Goal: Task Accomplishment & Management: Use online tool/utility

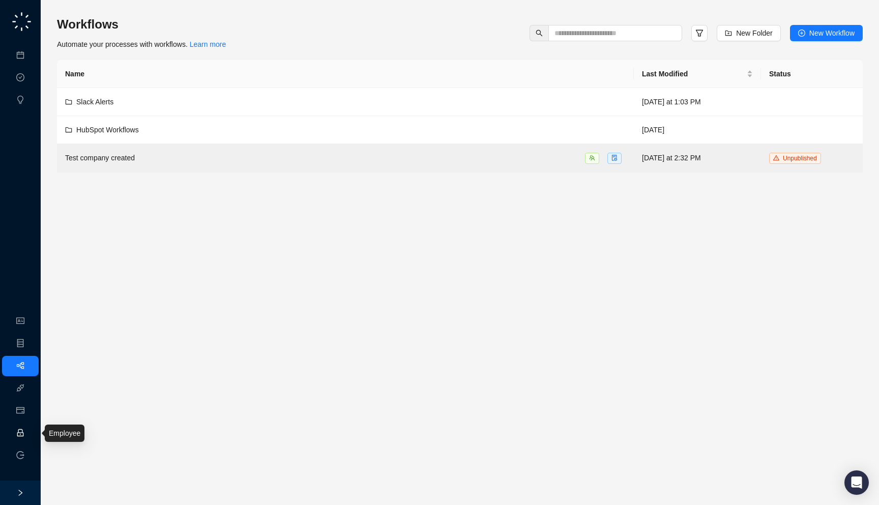
click at [30, 429] on link "Employee" at bounding box center [46, 433] width 32 height 8
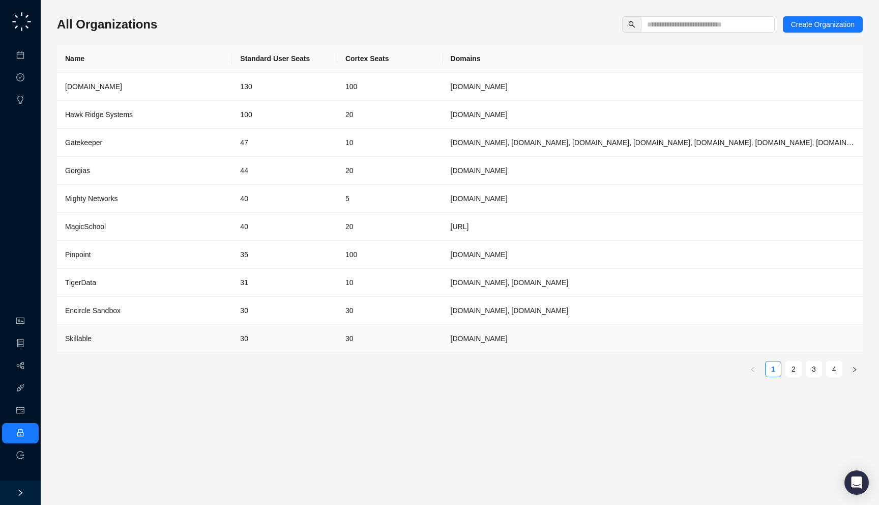
click at [252, 344] on td "30" at bounding box center [284, 339] width 105 height 28
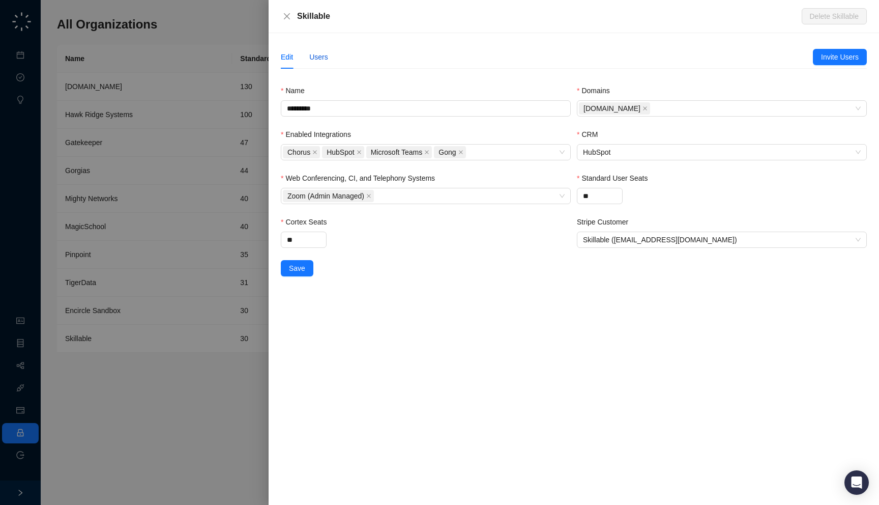
click at [321, 59] on div "Users" at bounding box center [318, 56] width 19 height 11
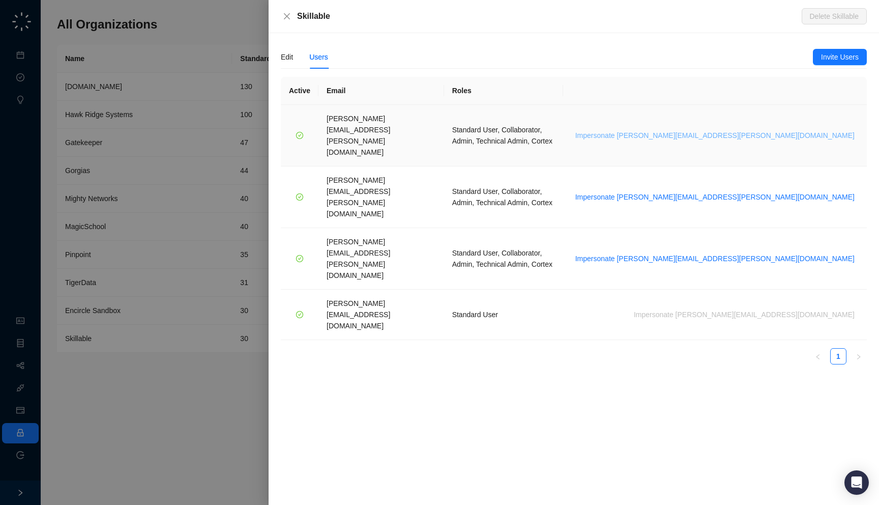
click at [789, 130] on span "Impersonate [PERSON_NAME][EMAIL_ADDRESS][PERSON_NAME][DOMAIN_NAME]" at bounding box center [714, 135] width 279 height 11
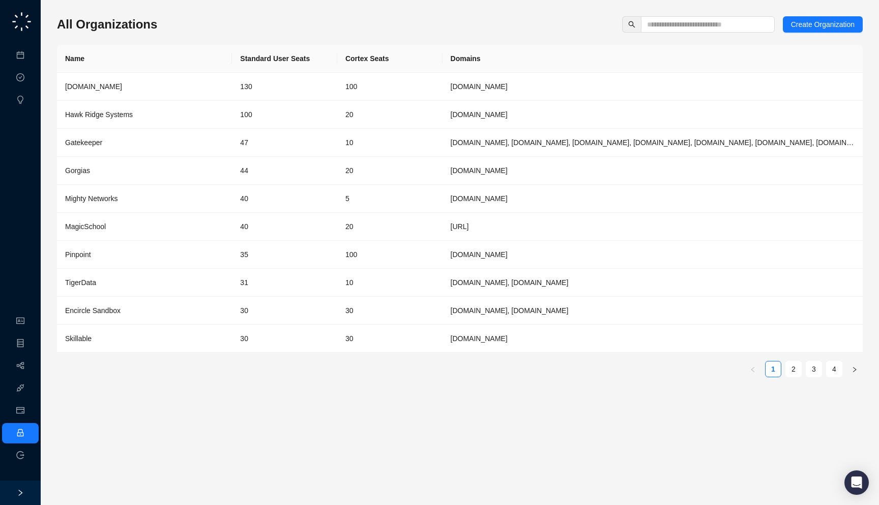
drag, startPoint x: 155, startPoint y: 17, endPoint x: 154, endPoint y: 33, distance: 15.3
click at [154, 33] on div "All Organizations Create Organization Name Standard User Seats Cortex Seats Dom…" at bounding box center [460, 200] width 806 height 369
click at [719, 25] on input "text" at bounding box center [703, 24] width 113 height 11
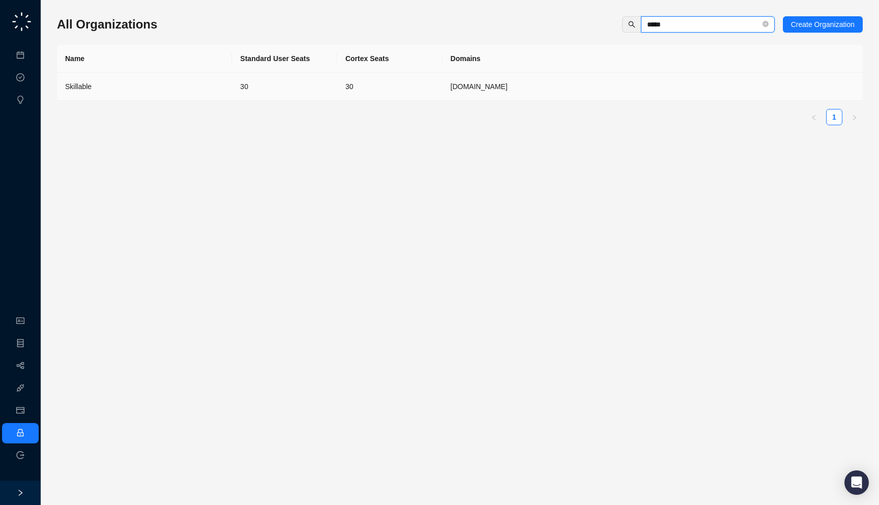
type input "*****"
click at [357, 79] on td "30" at bounding box center [389, 87] width 105 height 28
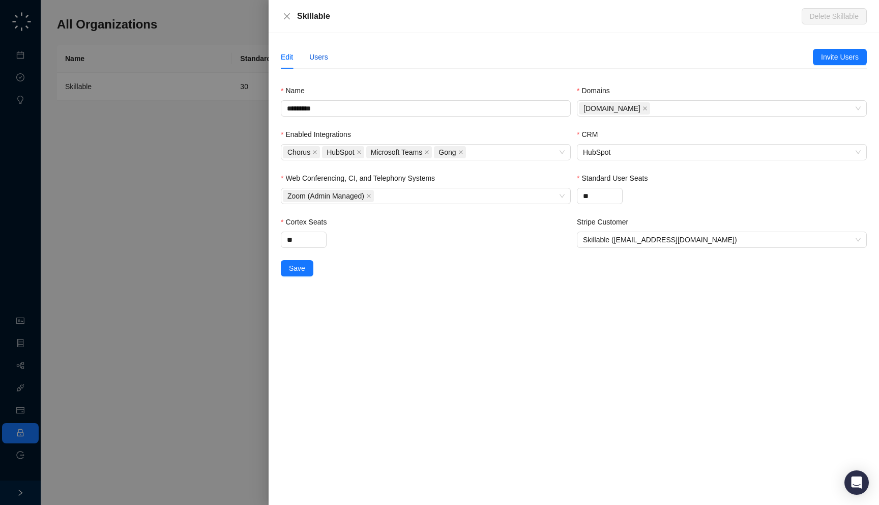
click at [324, 54] on div "Users" at bounding box center [318, 56] width 19 height 11
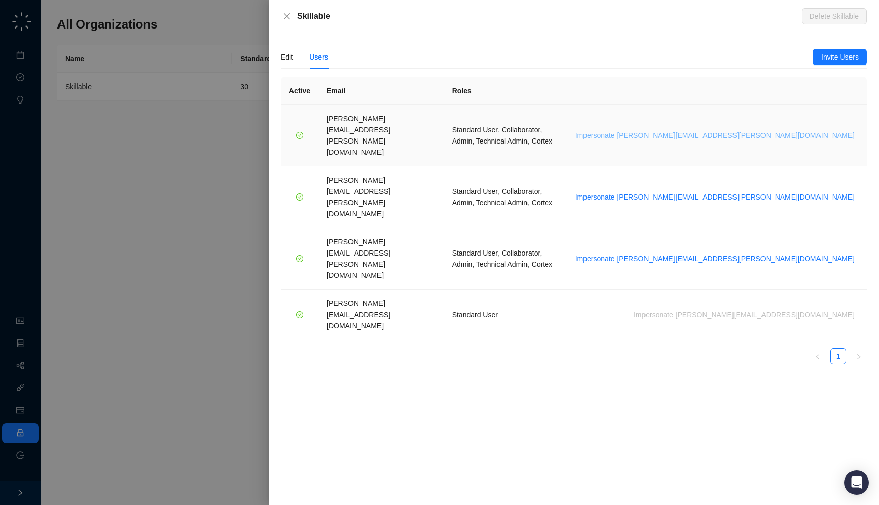
click at [755, 130] on span "Impersonate [PERSON_NAME][EMAIL_ADDRESS][PERSON_NAME][DOMAIN_NAME]" at bounding box center [714, 135] width 279 height 11
